Goal: Task Accomplishment & Management: Manage account settings

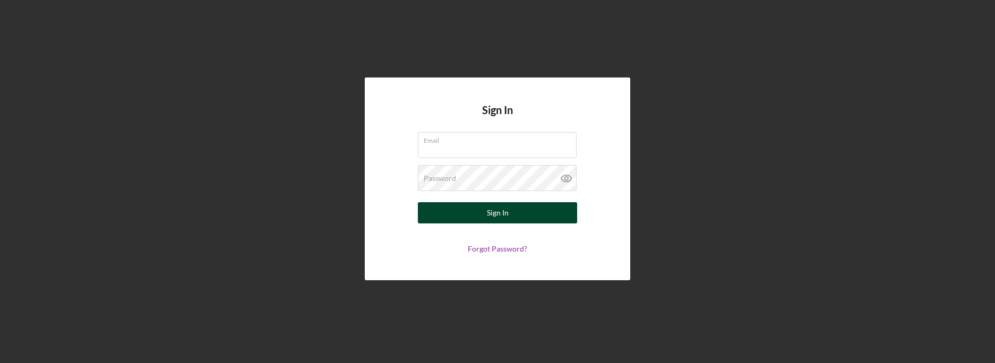
type input "[PERSON_NAME][EMAIL_ADDRESS][DOMAIN_NAME]"
click at [489, 208] on div "Sign In" at bounding box center [498, 212] width 22 height 21
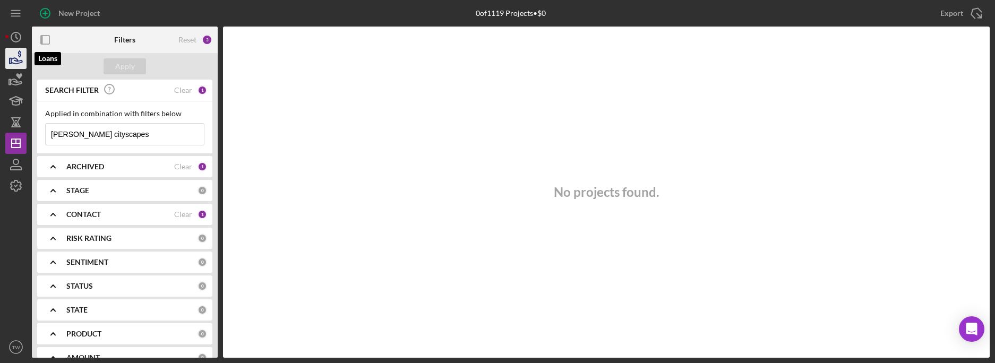
click at [18, 56] on icon "button" at bounding box center [16, 58] width 27 height 27
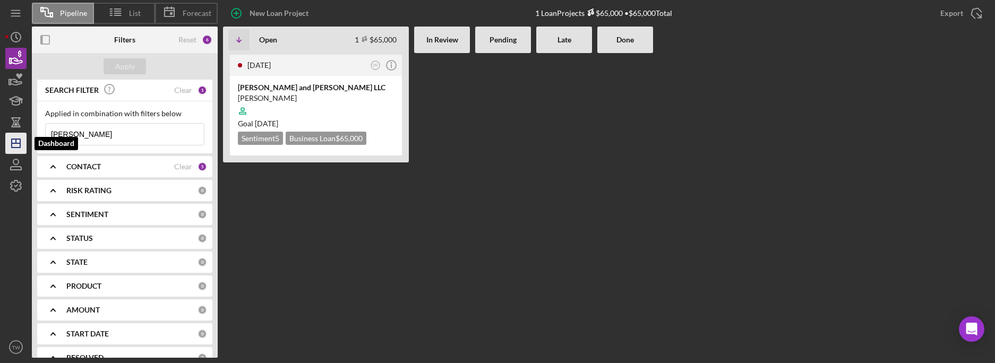
drag, startPoint x: 107, startPoint y: 134, endPoint x: 22, endPoint y: 135, distance: 85.5
click at [22, 135] on div "Pipeline List Forecast New Loan Project 1 Loan Projects $65,000 • $65,000 Total…" at bounding box center [497, 179] width 984 height 358
type input "knights"
click at [324, 103] on div at bounding box center [316, 111] width 156 height 20
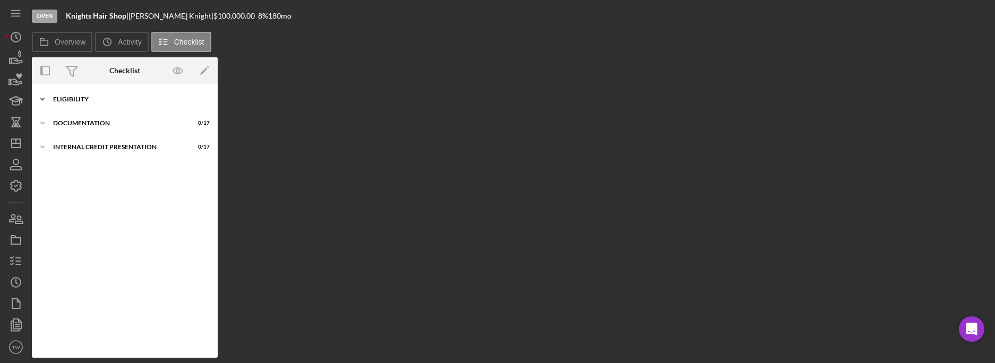
click at [110, 96] on div "Eligibility" at bounding box center [128, 99] width 151 height 6
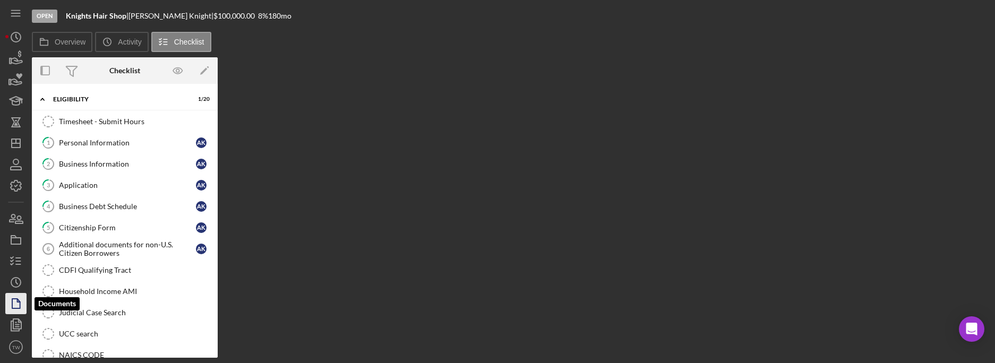
click at [16, 304] on icon "button" at bounding box center [16, 303] width 27 height 27
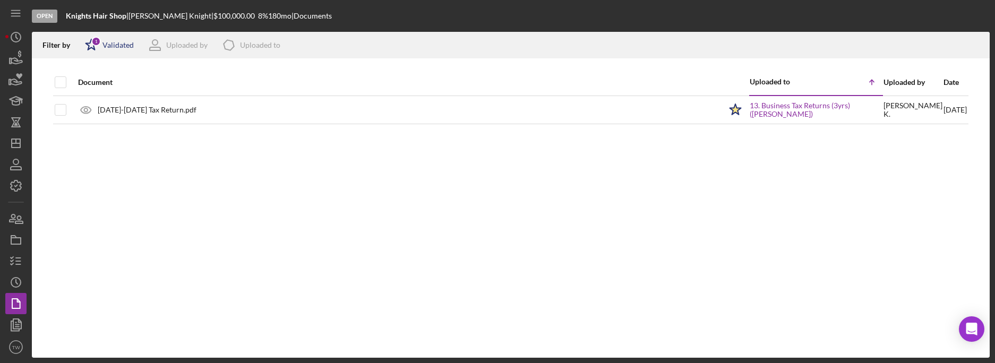
click at [88, 43] on polygon at bounding box center [91, 44] width 11 height 11
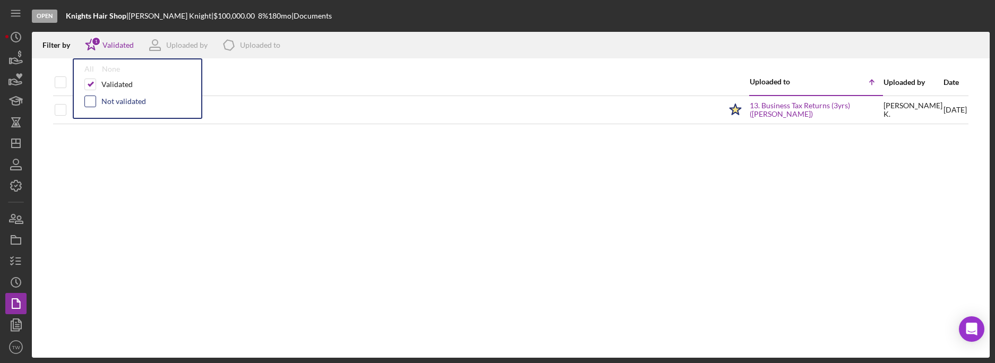
click at [90, 99] on input "checkbox" at bounding box center [90, 101] width 11 height 11
checkbox input "true"
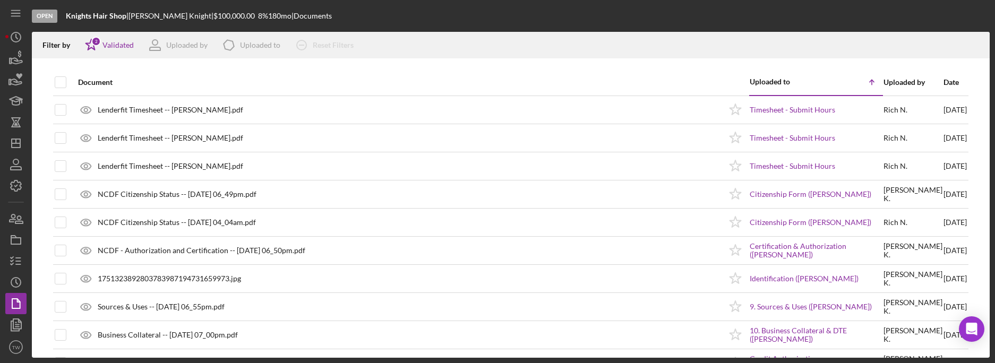
click at [329, 71] on div "Document" at bounding box center [399, 82] width 643 height 25
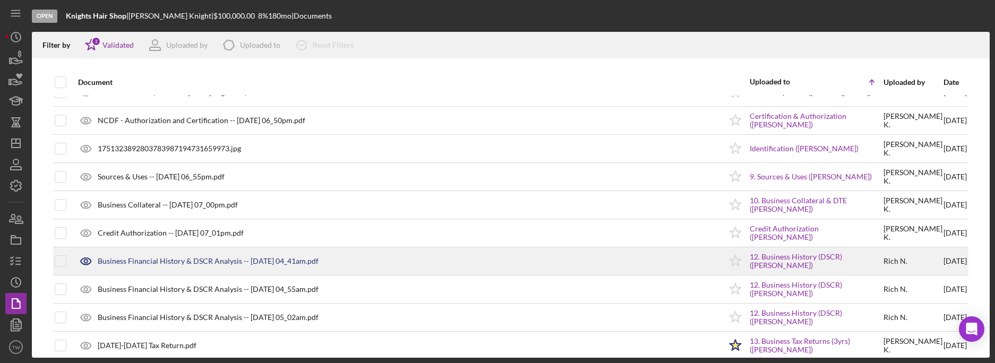
scroll to position [143, 0]
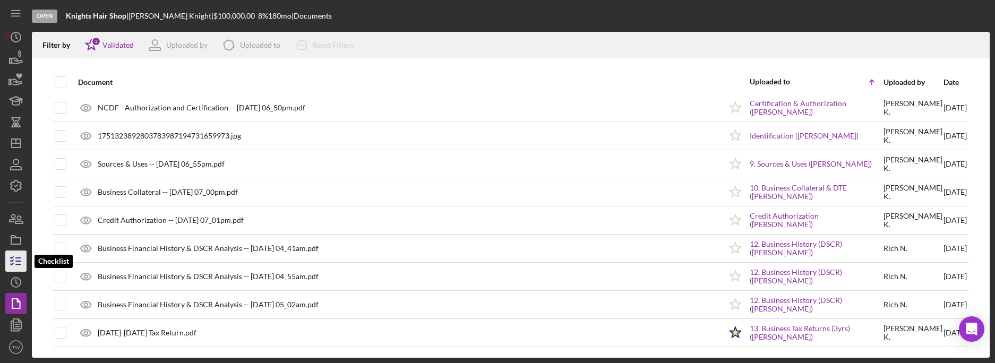
click at [16, 264] on line "button" at bounding box center [18, 264] width 5 height 0
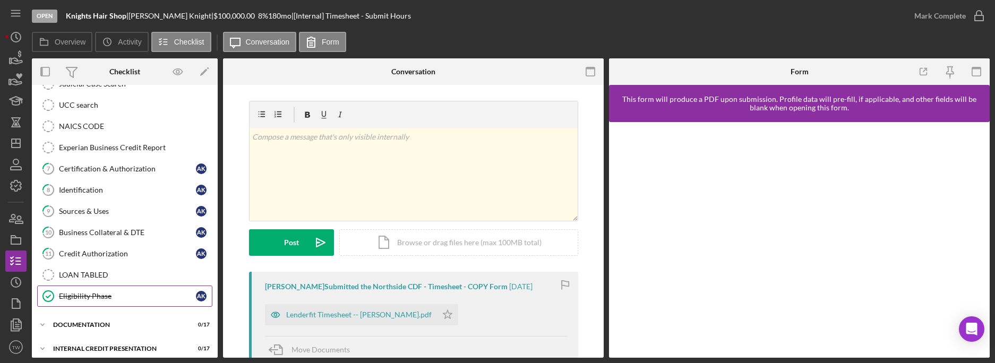
scroll to position [237, 0]
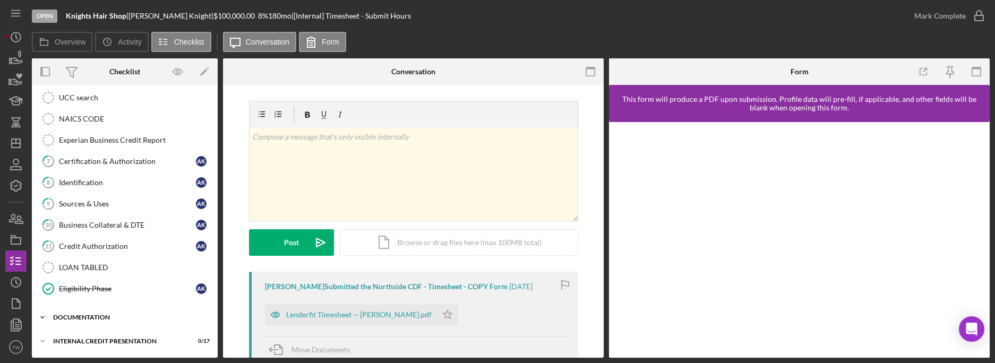
click at [115, 319] on div "documentation" at bounding box center [128, 317] width 151 height 6
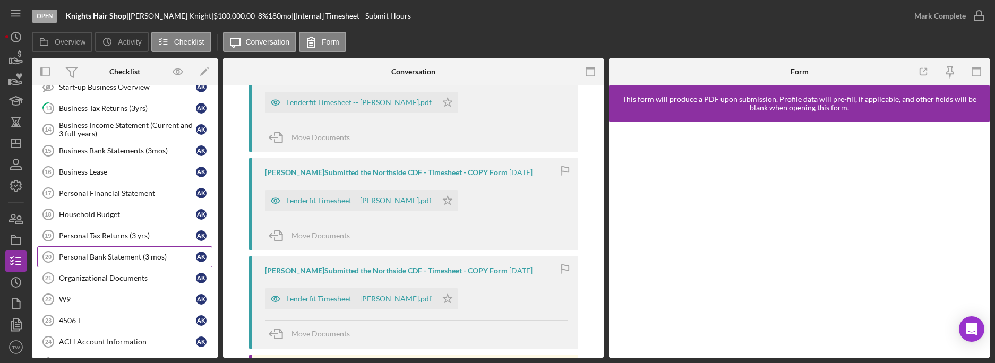
scroll to position [551, 0]
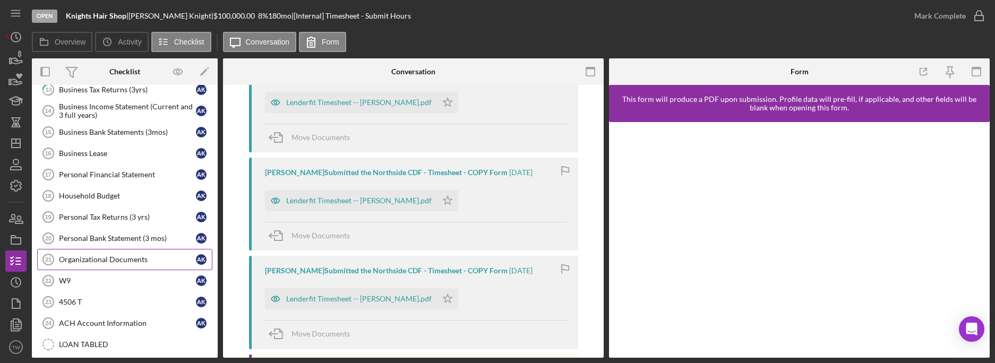
click at [142, 257] on div "Organizational Documents" at bounding box center [127, 259] width 137 height 8
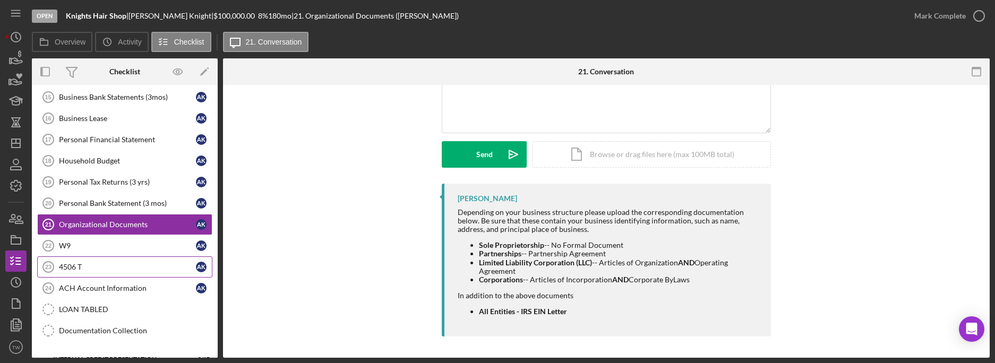
scroll to position [604, 0]
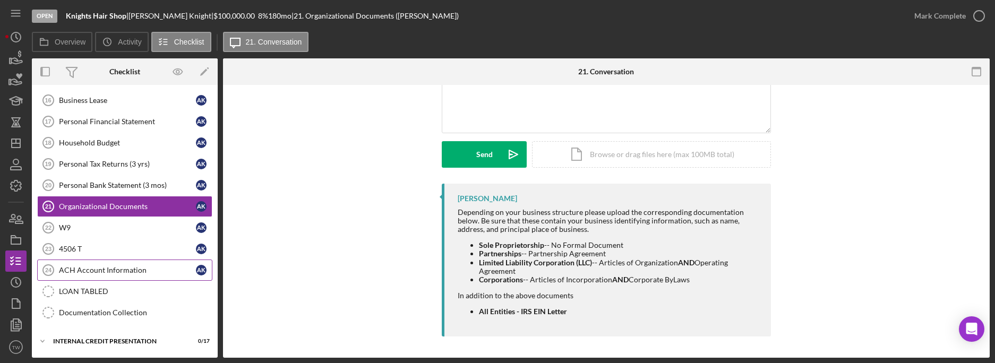
click at [125, 279] on link "ACH Account Information 24 ACH Account Information A K" at bounding box center [124, 270] width 175 height 21
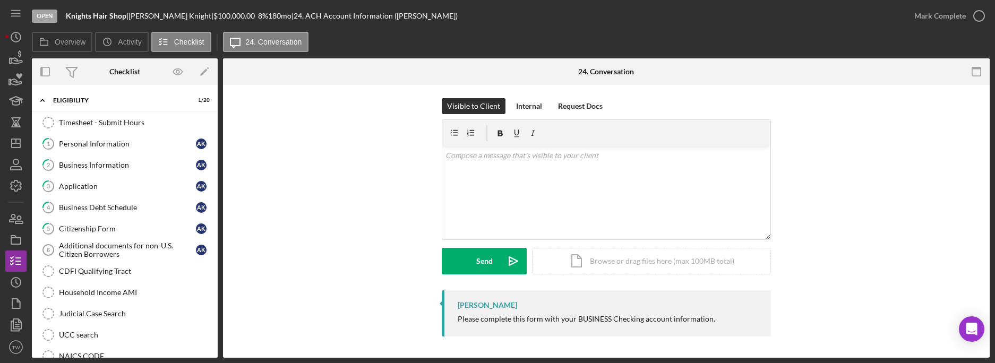
click at [310, 232] on div "Visible to Client Internal Request Docs v Color teal Color pink Remove color Ad…" at bounding box center [606, 194] width 735 height 192
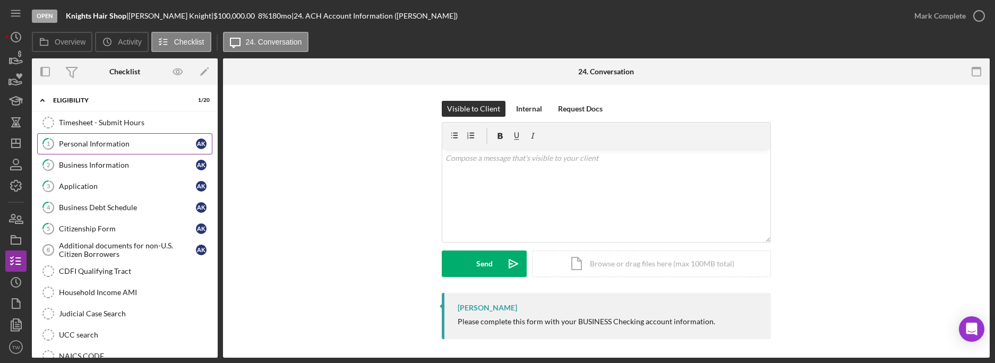
click at [128, 149] on link "1 Personal Information A K" at bounding box center [124, 143] width 175 height 21
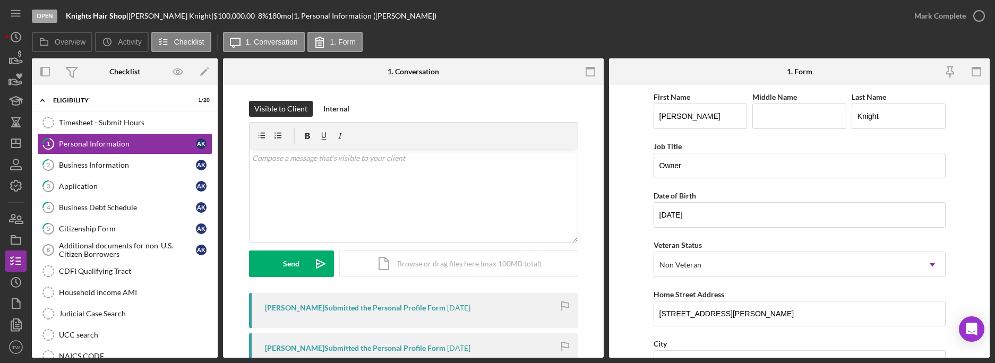
drag, startPoint x: 107, startPoint y: 167, endPoint x: 4, endPoint y: 172, distance: 102.6
click at [107, 167] on div "Business Information" at bounding box center [127, 165] width 137 height 8
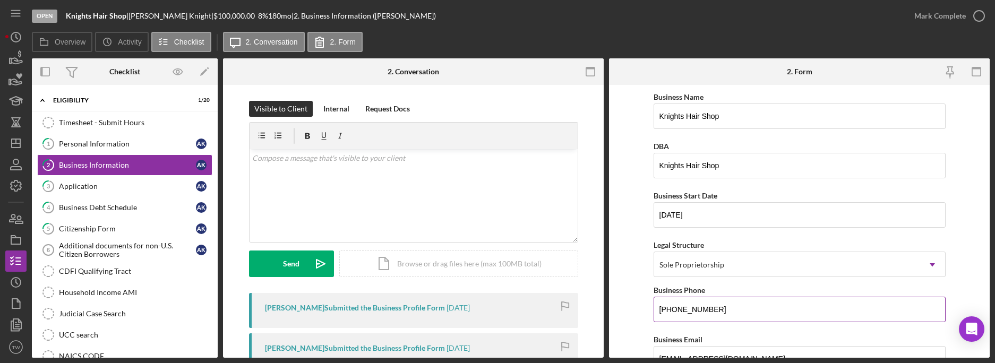
click at [816, 309] on input "[PHONE_NUMBER]" at bounding box center [799, 309] width 292 height 25
click at [769, 196] on div "Business Start Date" at bounding box center [799, 195] width 292 height 13
click at [475, 180] on div "v Color teal Color pink Remove color Add row above Add row below Add column bef…" at bounding box center [413, 195] width 328 height 93
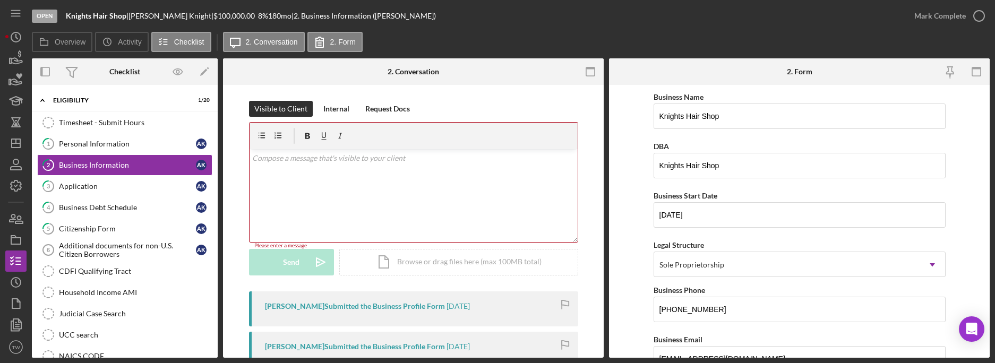
click at [412, 202] on div "v Color teal Color pink Remove color Add row above Add row below Add column bef…" at bounding box center [413, 195] width 328 height 93
drag, startPoint x: 419, startPoint y: 199, endPoint x: 406, endPoint y: 196, distance: 13.1
click at [419, 199] on div "v Color teal Color pink Remove color Add row above Add row below Add column bef…" at bounding box center [413, 195] width 328 height 93
click at [360, 188] on div "v Color teal Color pink Remove color Add row above Add row below Add column bef…" at bounding box center [413, 195] width 328 height 93
click at [19, 262] on icon "button" at bounding box center [16, 261] width 27 height 27
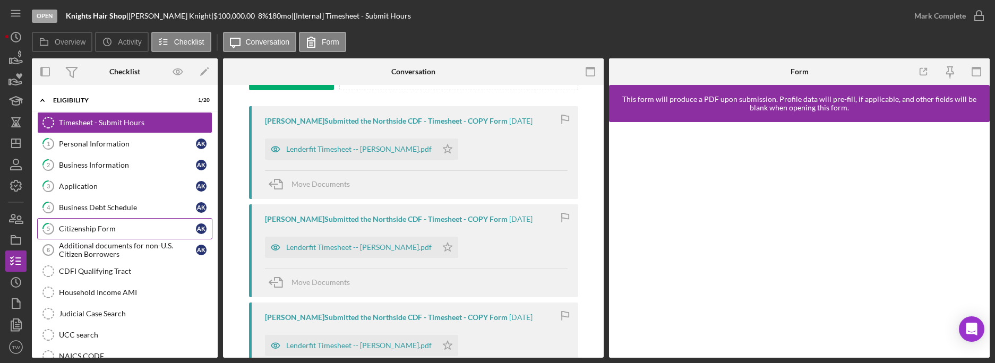
scroll to position [133, 0]
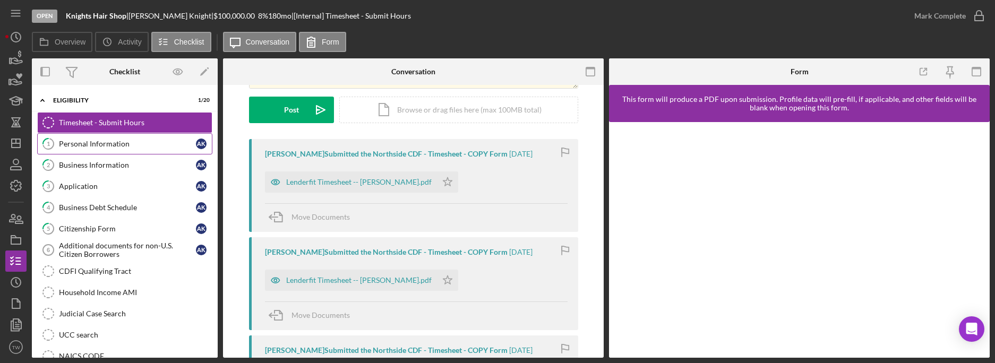
click at [80, 140] on div "Personal Information" at bounding box center [127, 144] width 137 height 8
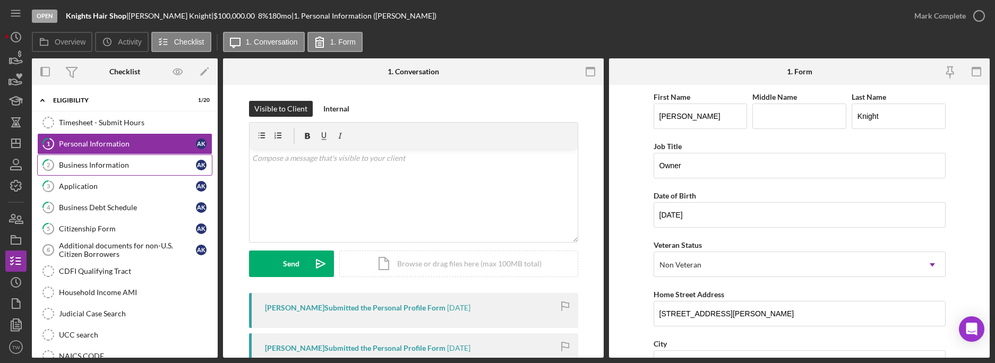
click at [87, 165] on div "Business Information" at bounding box center [127, 165] width 137 height 8
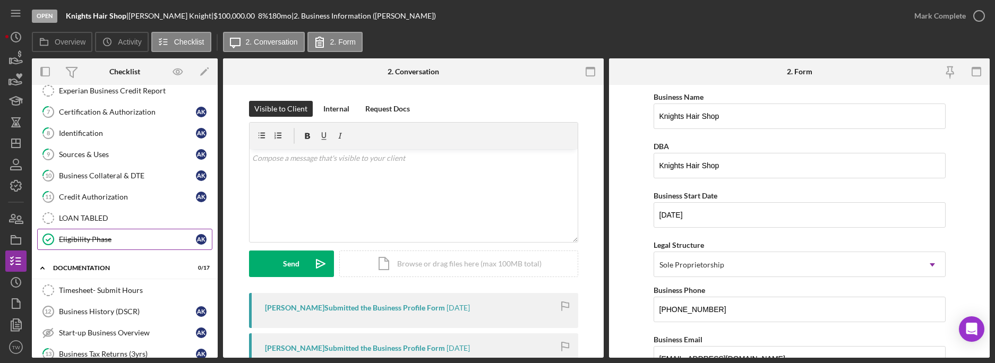
scroll to position [318, 0]
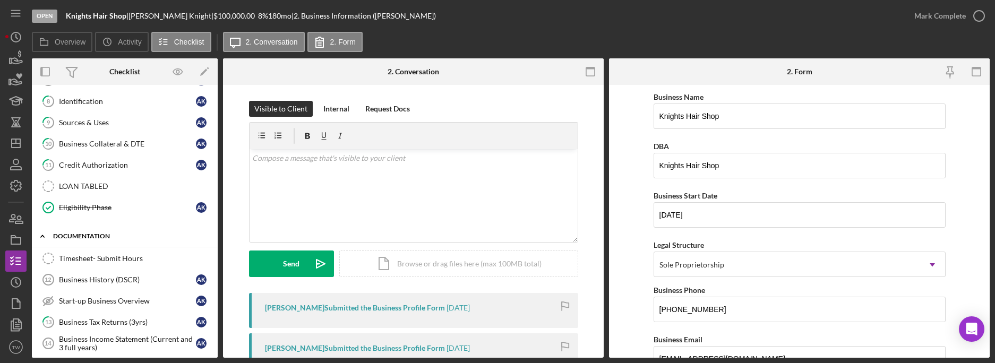
click at [86, 235] on div "documentation" at bounding box center [128, 236] width 151 height 6
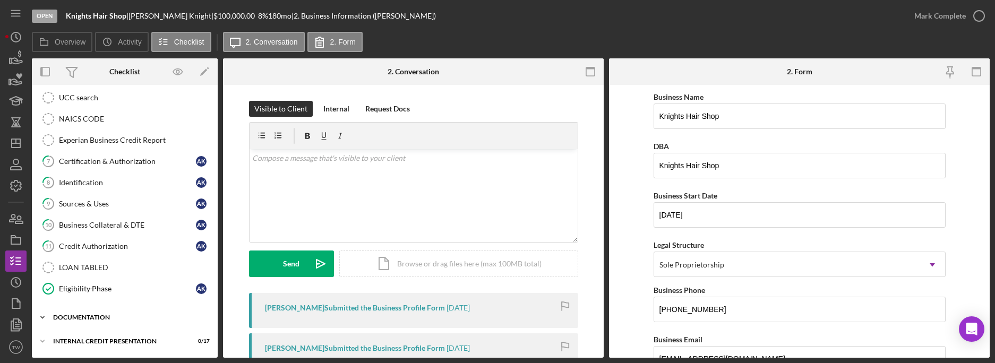
click at [129, 315] on div "documentation" at bounding box center [128, 317] width 151 height 6
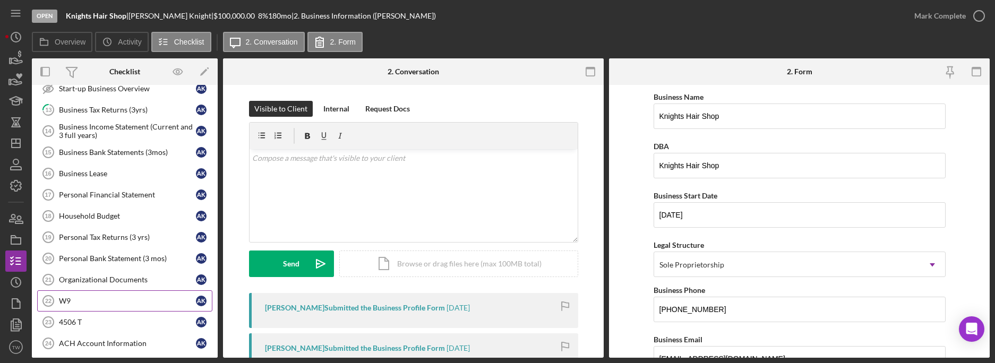
scroll to position [584, 0]
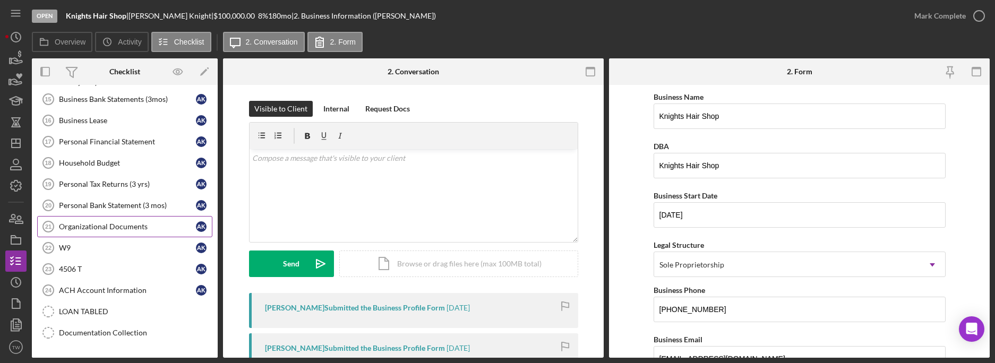
click at [117, 229] on div "Organizational Documents" at bounding box center [127, 226] width 137 height 8
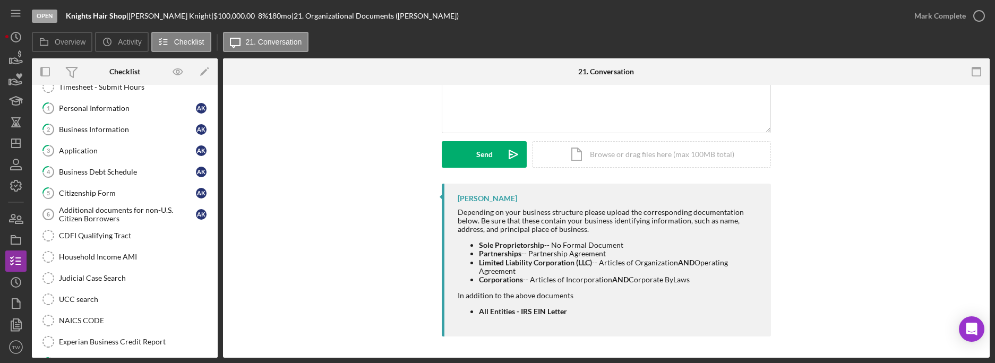
scroll to position [20, 0]
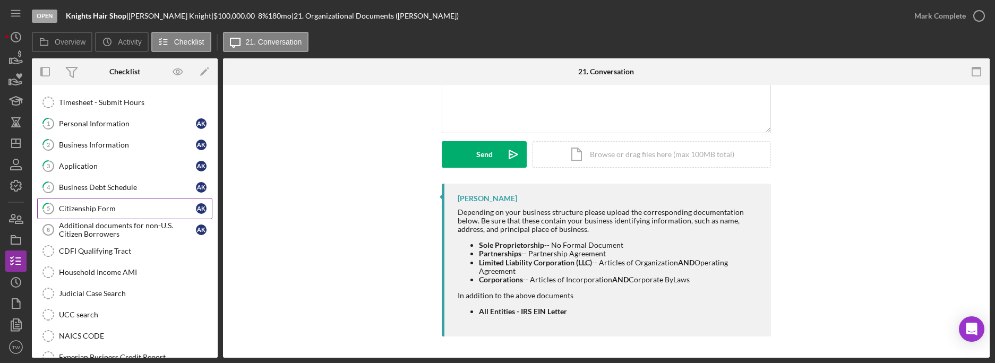
click at [108, 209] on div "Citizenship Form" at bounding box center [127, 208] width 137 height 8
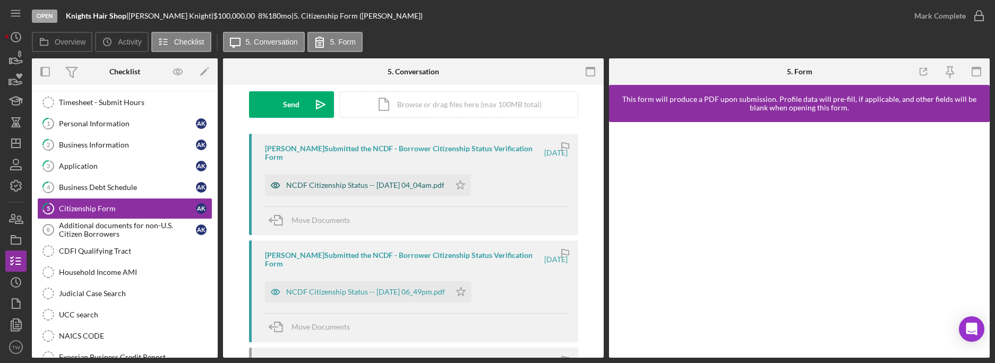
scroll to position [212, 0]
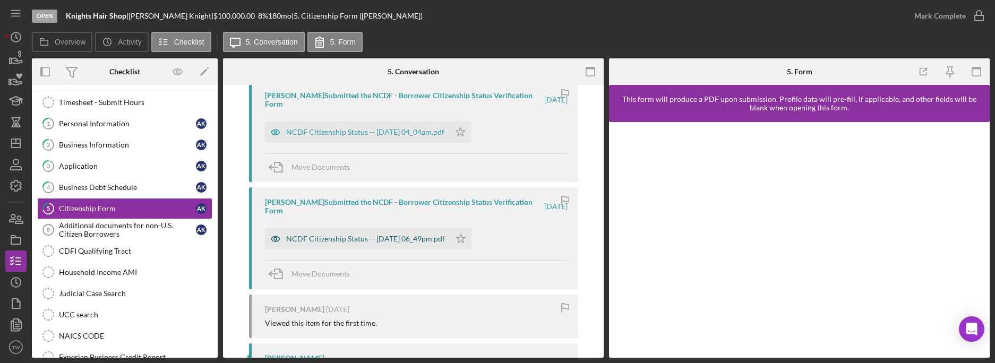
click at [392, 242] on div "NCDF Citizenship Status -- [DATE] 06_49pm.pdf" at bounding box center [365, 239] width 159 height 8
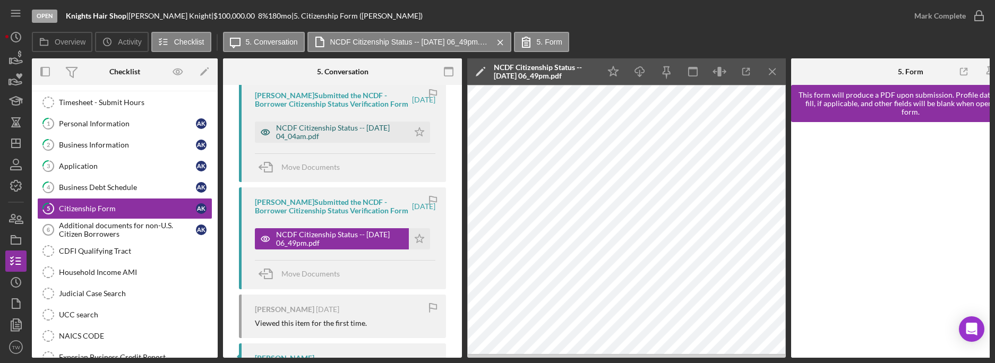
click at [309, 141] on div "NCDF Citizenship Status -- [DATE] 04_04am.pdf" at bounding box center [339, 132] width 127 height 17
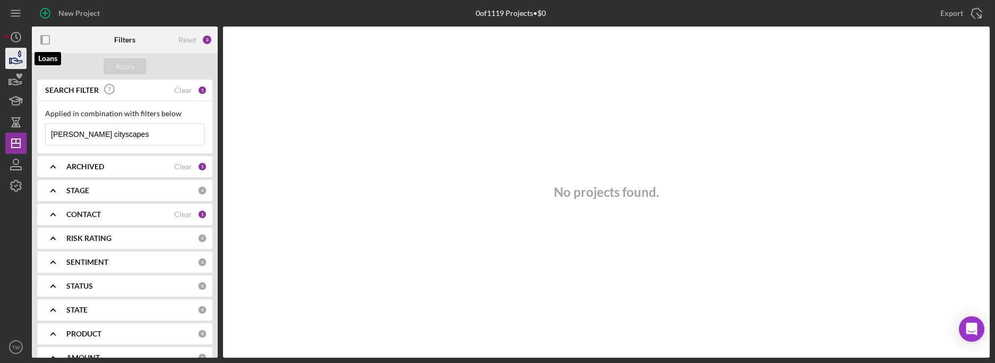
click at [18, 53] on icon "button" at bounding box center [16, 58] width 27 height 27
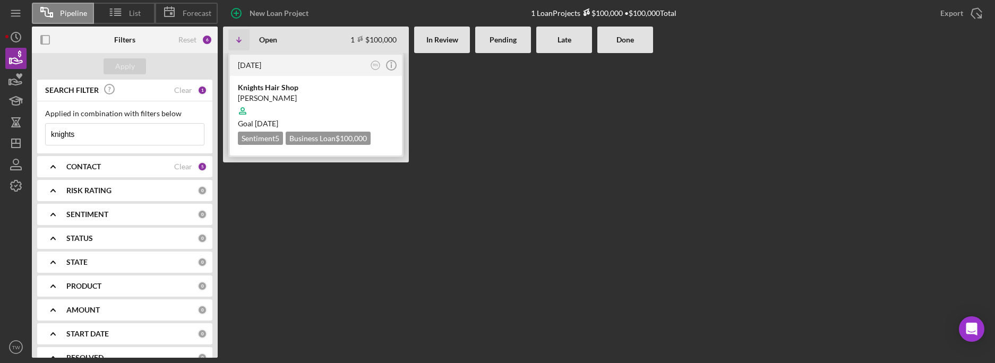
click at [317, 88] on div "Knights Hair Shop" at bounding box center [316, 87] width 156 height 11
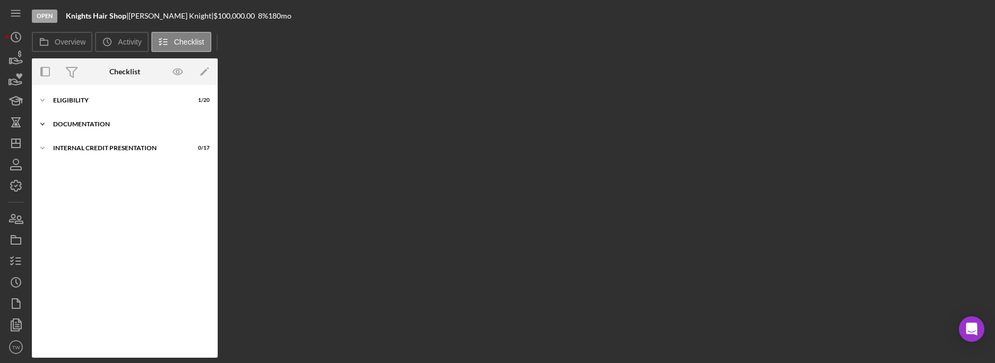
click at [93, 122] on div "documentation" at bounding box center [128, 124] width 151 height 6
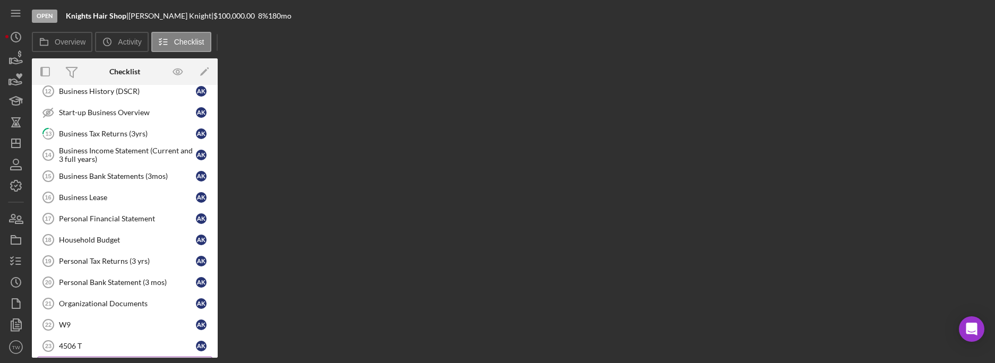
scroll to position [174, 0]
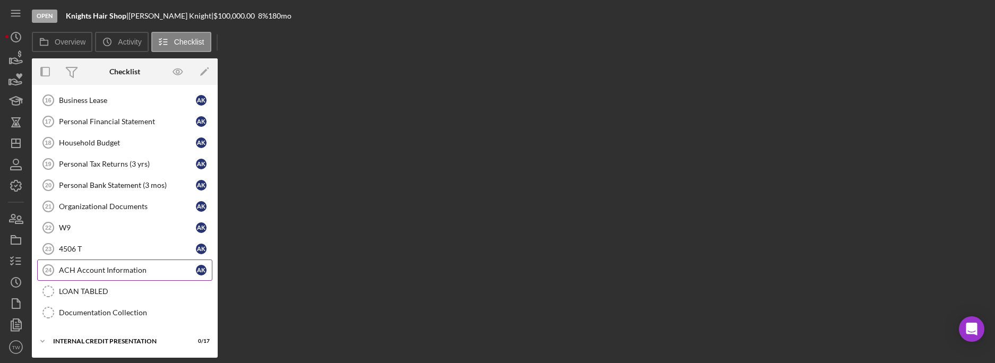
click at [120, 269] on div "ACH Account Information" at bounding box center [127, 270] width 137 height 8
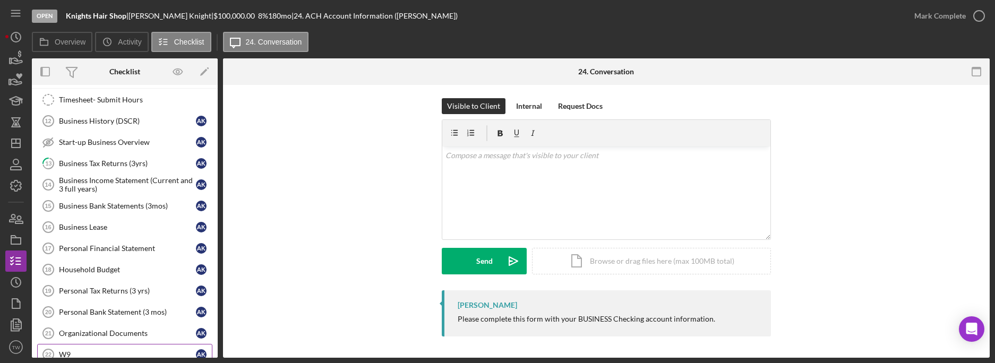
scroll to position [174, 0]
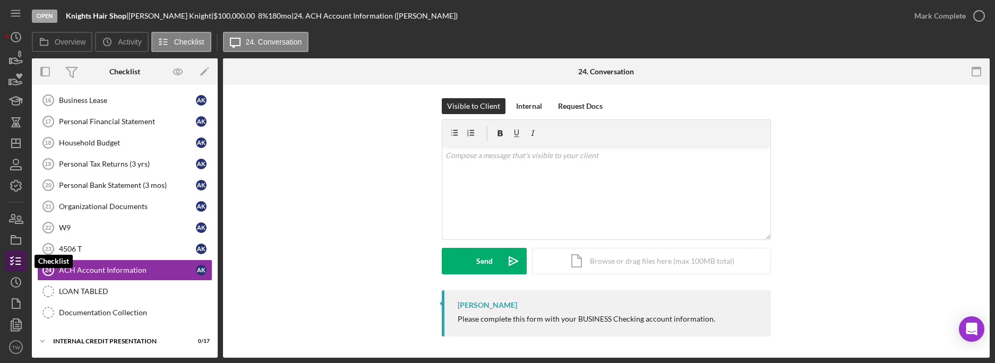
click at [14, 259] on icon "button" at bounding box center [16, 261] width 27 height 27
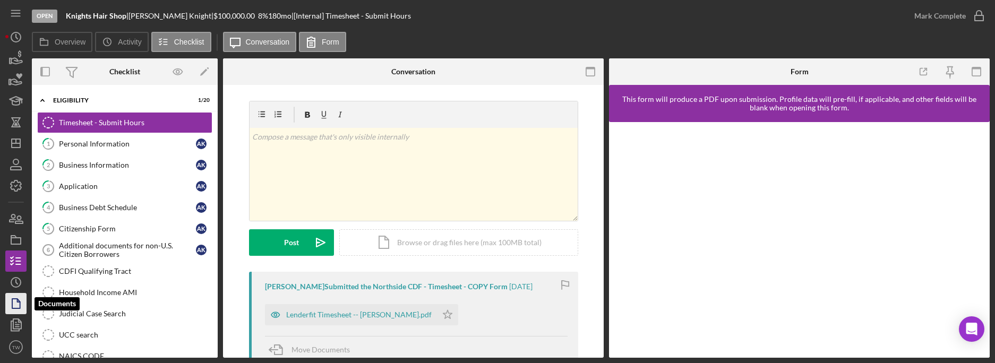
click at [13, 301] on icon "button" at bounding box center [16, 303] width 27 height 27
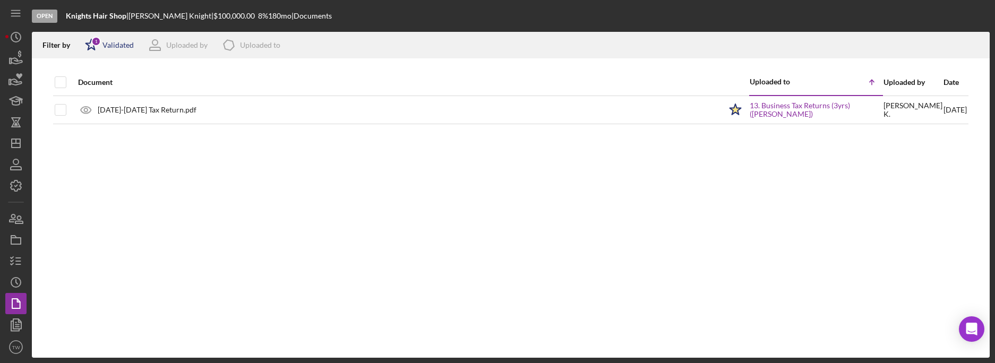
click at [91, 41] on div "1" at bounding box center [96, 42] width 10 height 10
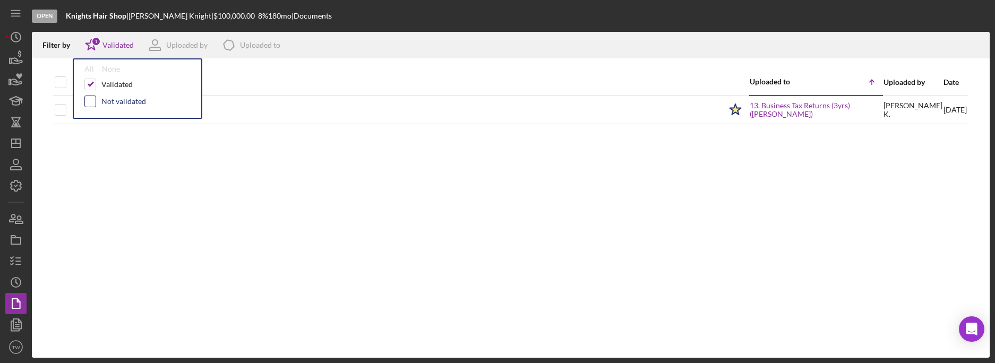
click at [90, 99] on input "checkbox" at bounding box center [90, 101] width 11 height 11
checkbox input "true"
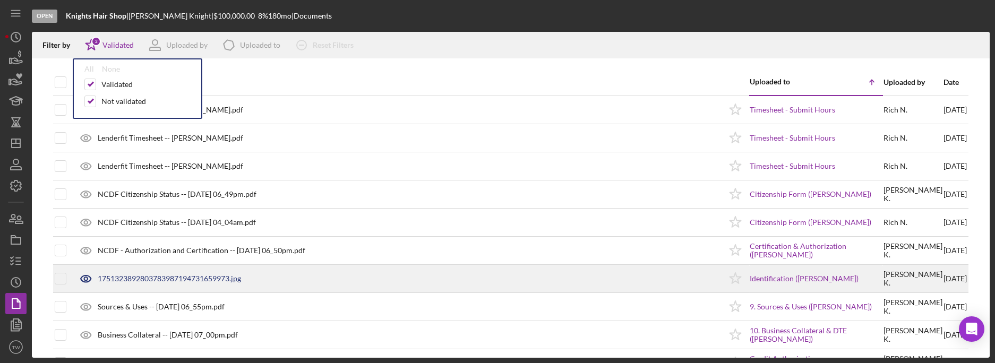
click at [185, 281] on div "1751323892803783987194731659973.jpg" at bounding box center [169, 278] width 143 height 8
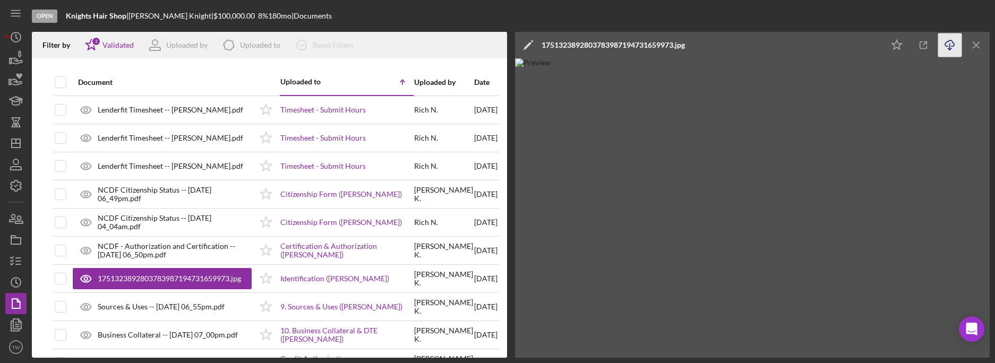
click at [950, 44] on line "button" at bounding box center [950, 47] width 0 height 6
click at [976, 47] on icon "Icon/Menu Close" at bounding box center [976, 45] width 24 height 24
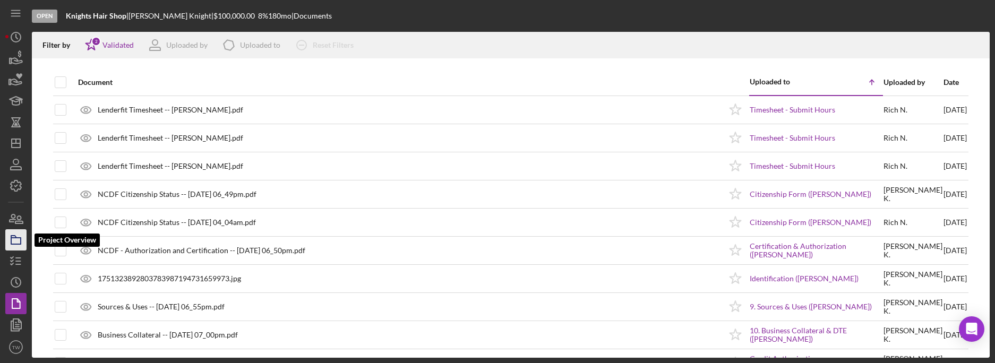
click at [13, 248] on icon "button" at bounding box center [16, 240] width 27 height 27
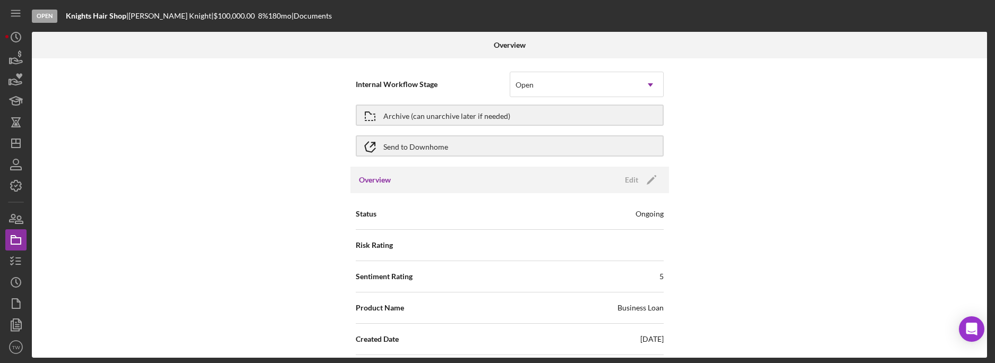
drag, startPoint x: 780, startPoint y: 242, endPoint x: 764, endPoint y: 259, distance: 23.3
click at [781, 241] on div "Internal Workflow Stage Open Icon/Dropdown Arrow Archive (can unarchive later i…" at bounding box center [509, 207] width 955 height 299
drag, startPoint x: 809, startPoint y: 176, endPoint x: 697, endPoint y: 160, distance: 112.6
click at [794, 176] on div "Internal Workflow Stage Open Icon/Dropdown Arrow Archive (can unarchive later i…" at bounding box center [509, 207] width 955 height 299
click at [108, 159] on div "Internal Workflow Stage Open Icon/Dropdown Arrow Archive (can unarchive later i…" at bounding box center [509, 207] width 955 height 299
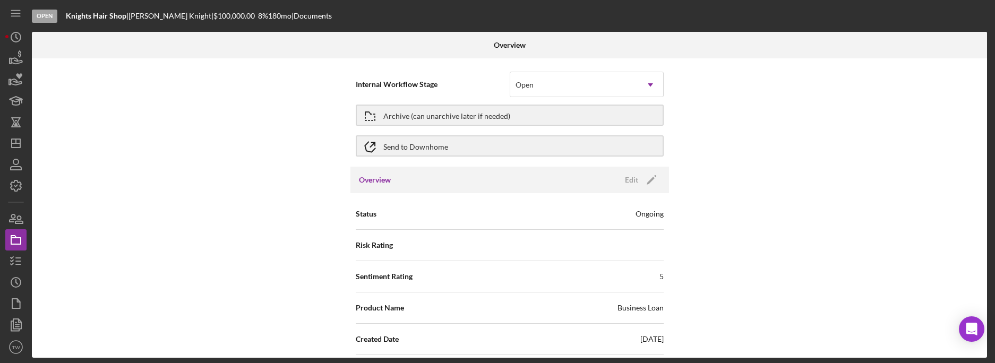
click at [211, 210] on div "Internal Workflow Stage Open Icon/Dropdown Arrow Archive (can unarchive later i…" at bounding box center [509, 207] width 955 height 299
drag, startPoint x: 801, startPoint y: 239, endPoint x: 810, endPoint y: 232, distance: 11.4
click at [806, 234] on div "Internal Workflow Stage Open Icon/Dropdown Arrow Archive (can unarchive later i…" at bounding box center [509, 207] width 955 height 299
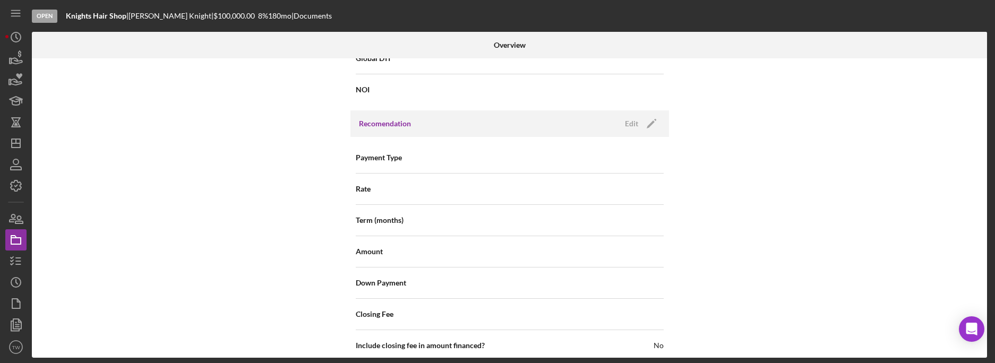
scroll to position [784, 0]
